Goal: Consume media (video, audio): Consume media (video, audio)

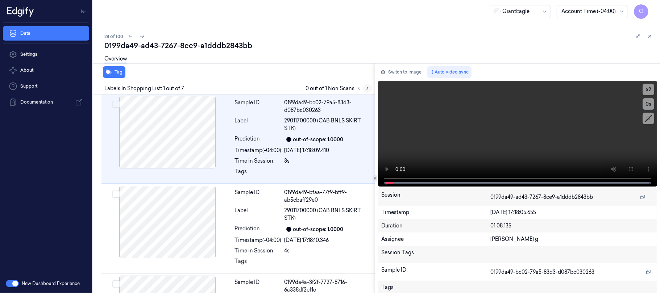
click at [369, 88] on icon at bounding box center [367, 88] width 5 height 5
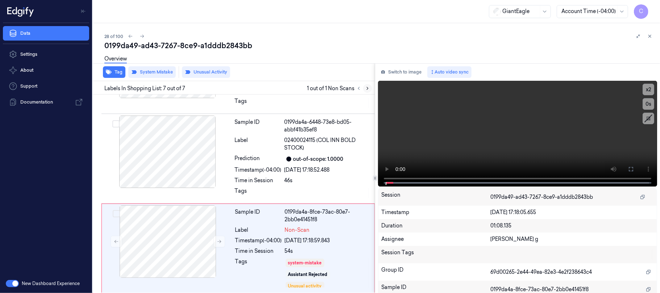
scroll to position [434, 0]
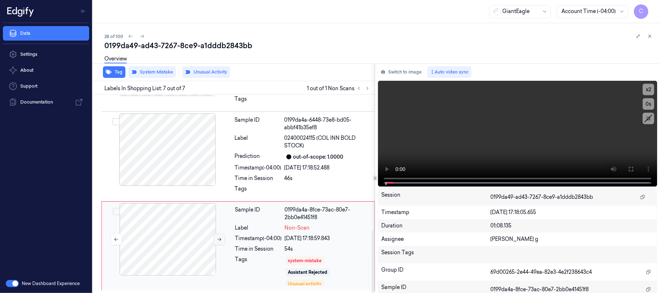
click at [215, 238] on button at bounding box center [219, 240] width 12 height 12
click at [218, 239] on icon at bounding box center [219, 239] width 4 height 3
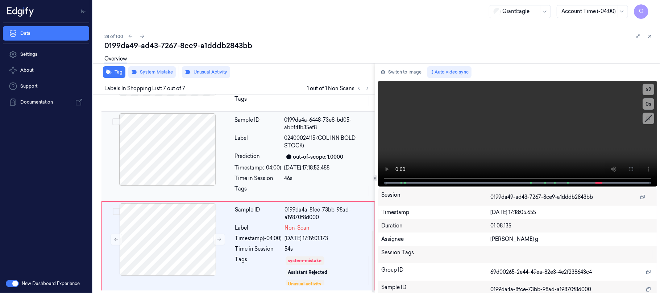
click at [195, 151] on div at bounding box center [167, 149] width 129 height 72
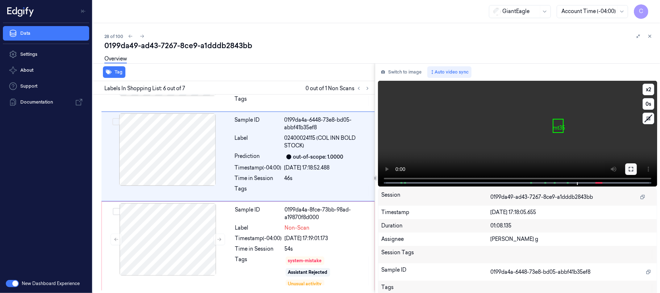
click at [625, 167] on button at bounding box center [631, 169] width 12 height 12
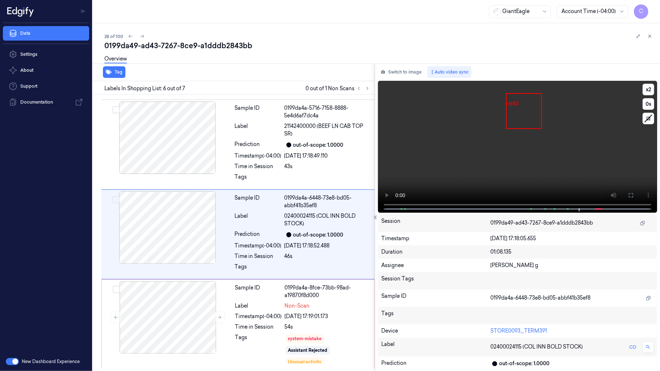
scroll to position [356, 0]
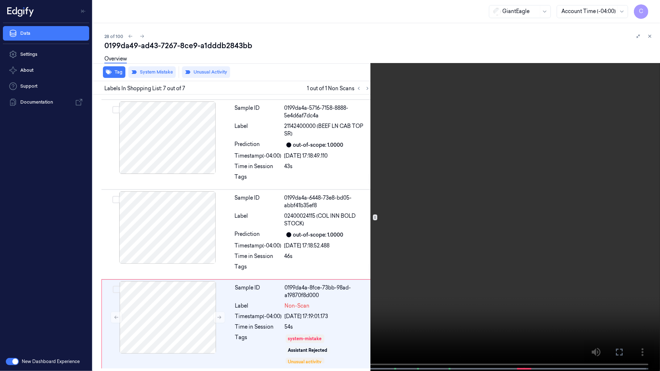
click at [356, 277] on video at bounding box center [330, 186] width 660 height 373
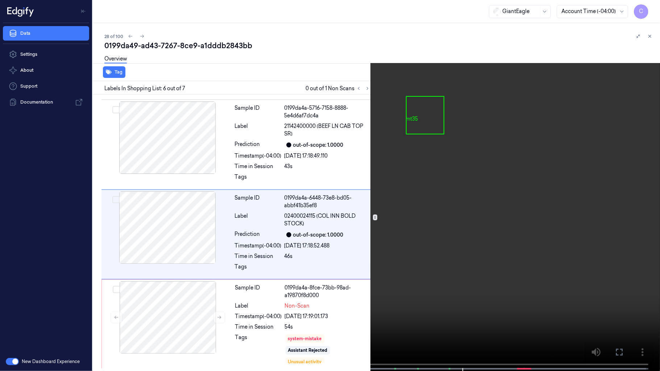
click at [386, 242] on video at bounding box center [330, 186] width 660 height 373
click at [331, 183] on video at bounding box center [330, 186] width 660 height 373
click at [383, 103] on video at bounding box center [330, 186] width 660 height 373
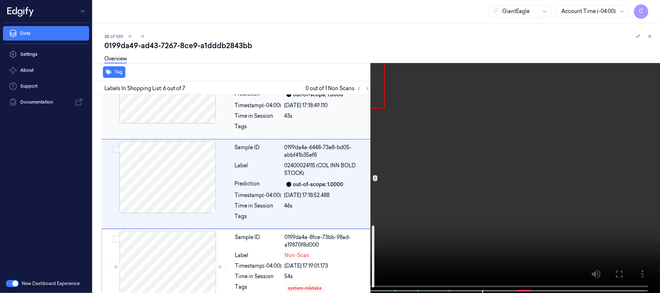
scroll to position [434, 0]
